Goal: Task Accomplishment & Management: Manage account settings

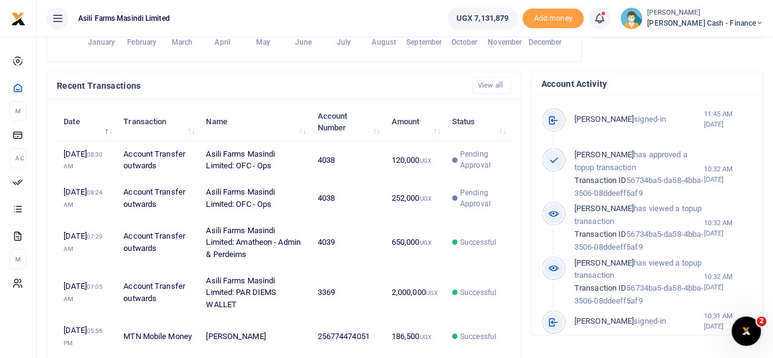
scroll to position [10, 10]
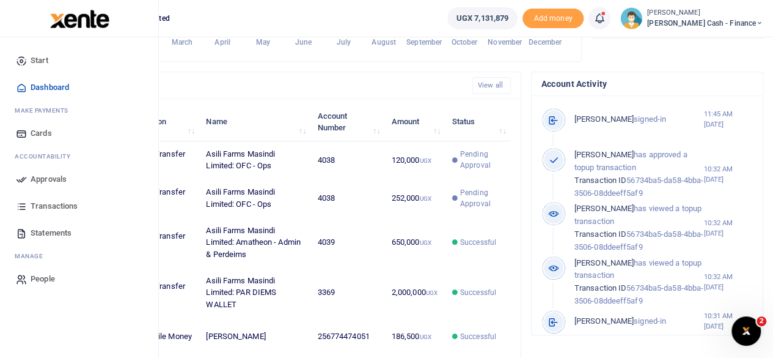
click at [50, 177] on span "Approvals" at bounding box center [49, 179] width 36 height 12
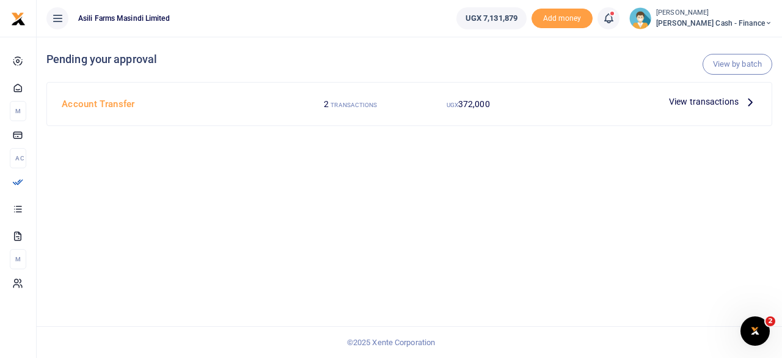
click at [749, 102] on icon at bounding box center [750, 101] width 13 height 13
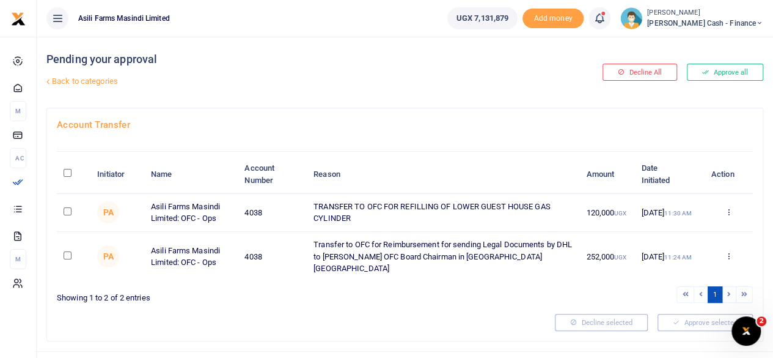
click at [70, 170] on input "\a \a : activate to sort column descending" at bounding box center [68, 173] width 8 height 8
checkbox input "true"
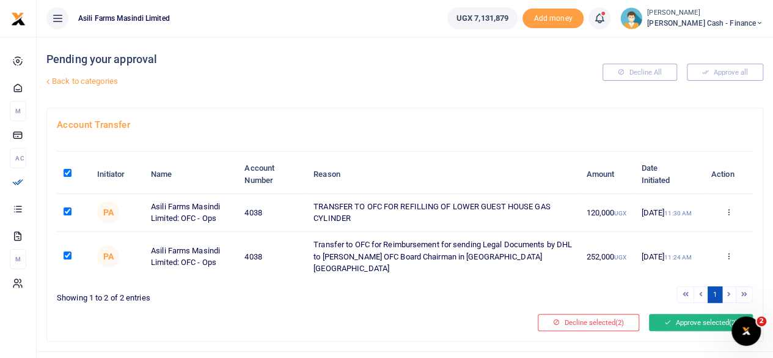
click at [678, 317] on button "Approve selected (2)" at bounding box center [701, 322] width 104 height 17
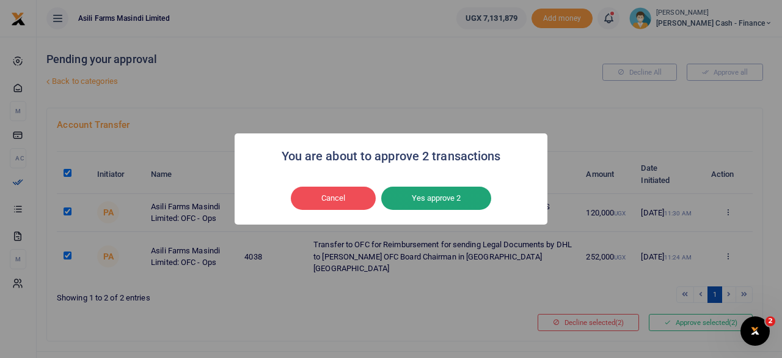
click at [444, 194] on button "Yes approve 2" at bounding box center [436, 197] width 110 height 23
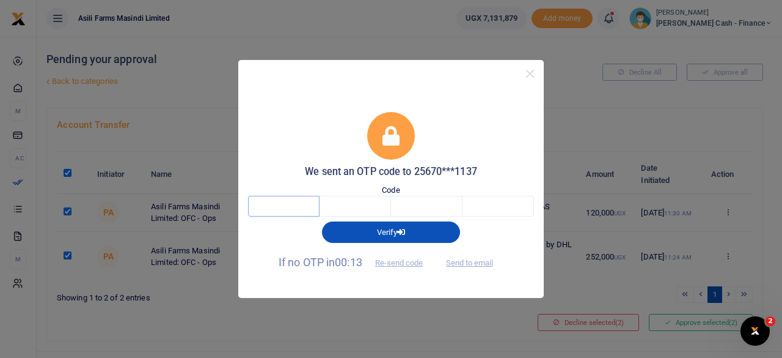
click at [286, 204] on input "text" at bounding box center [284, 206] width 72 height 21
type input "4"
type input "9"
type input "5"
